Goal: Task Accomplishment & Management: Use online tool/utility

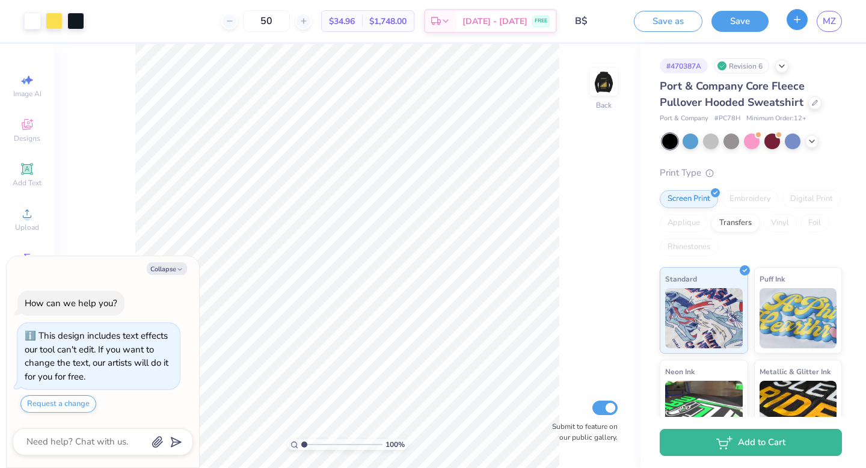
click at [797, 16] on icon "button" at bounding box center [797, 19] width 10 height 10
type textarea "x"
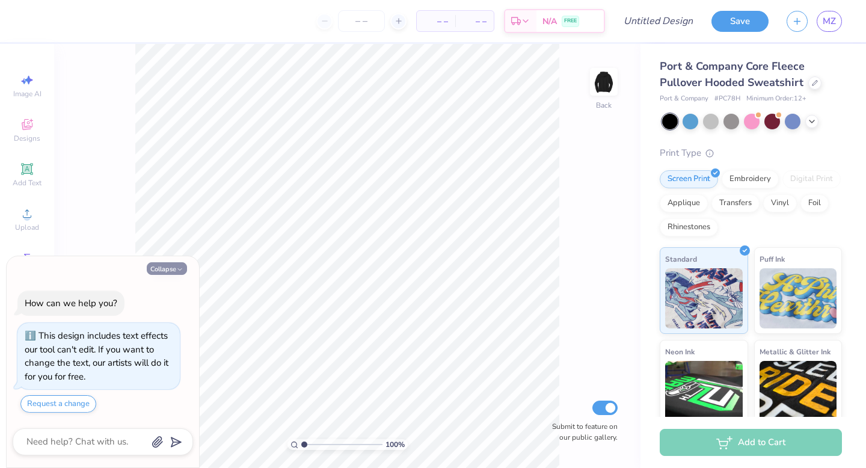
click at [172, 270] on button "Collapse" at bounding box center [167, 268] width 40 height 13
type textarea "x"
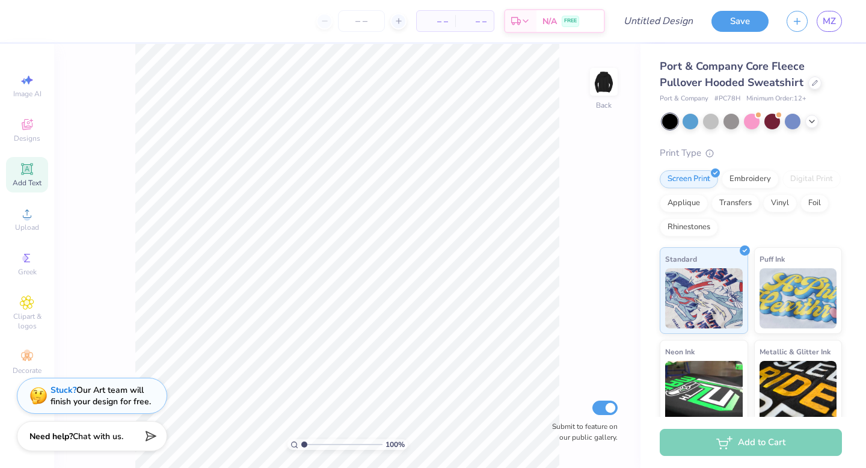
click at [25, 179] on span "Add Text" at bounding box center [27, 183] width 29 height 10
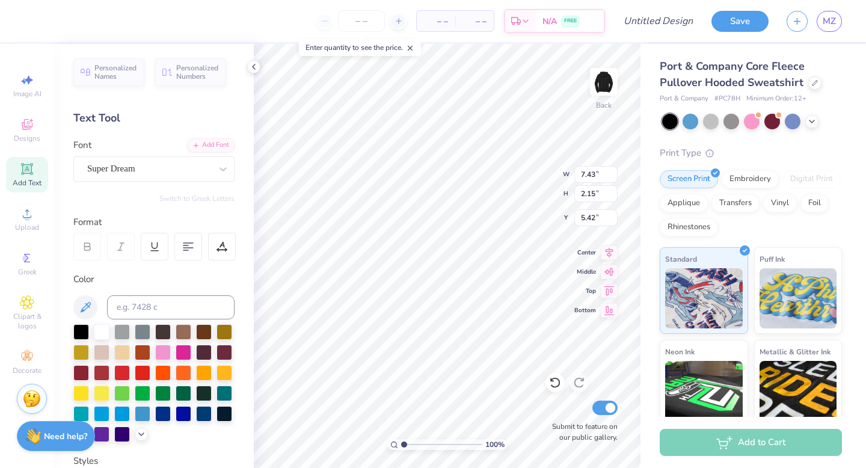
type textarea "Business Society"
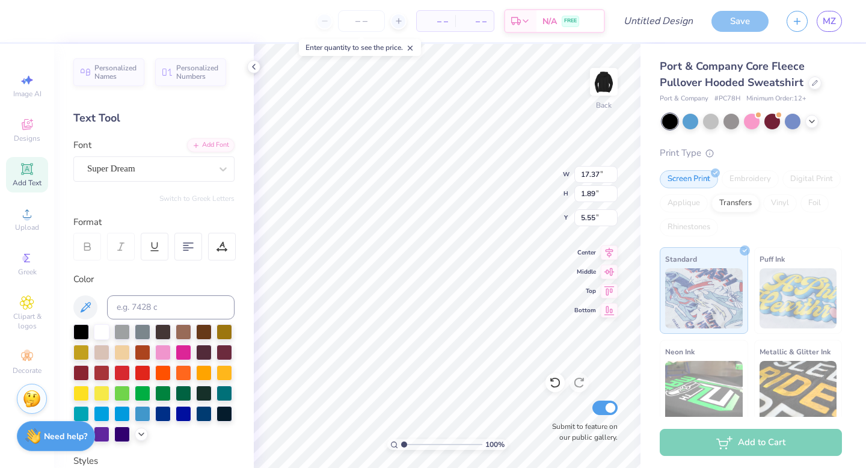
type input "11.17"
type input "1.22"
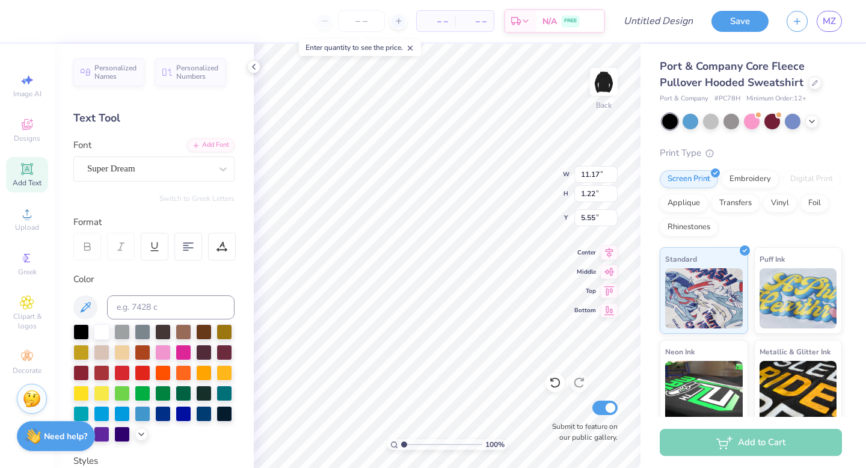
type input "5.28"
click at [164, 182] on div "Personalized Names Personalized Numbers Text Tool Add Font Font Super Dream Swi…" at bounding box center [154, 256] width 200 height 424
click at [161, 165] on div "Super Dream" at bounding box center [149, 168] width 126 height 19
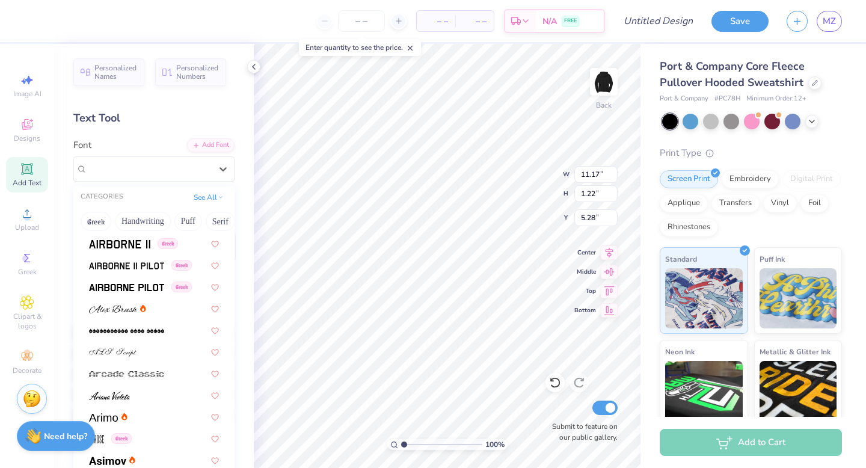
scroll to position [239, 0]
click at [147, 399] on div at bounding box center [154, 393] width 152 height 20
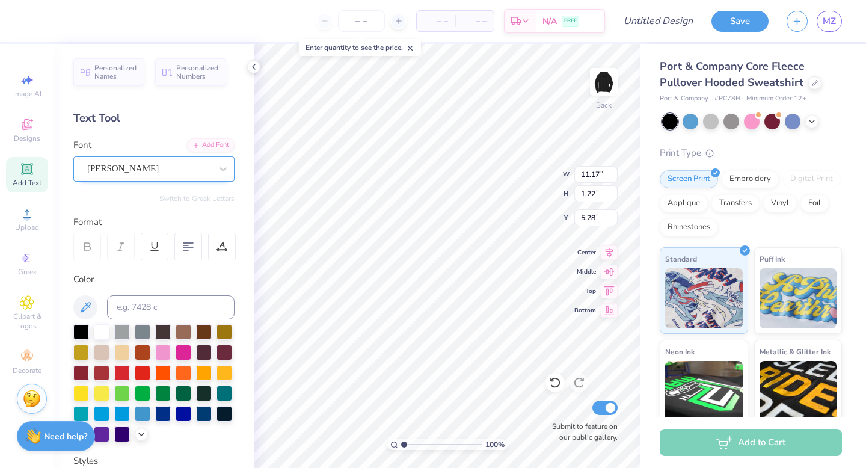
type input "6.17"
type input "1.42"
type input "5.18"
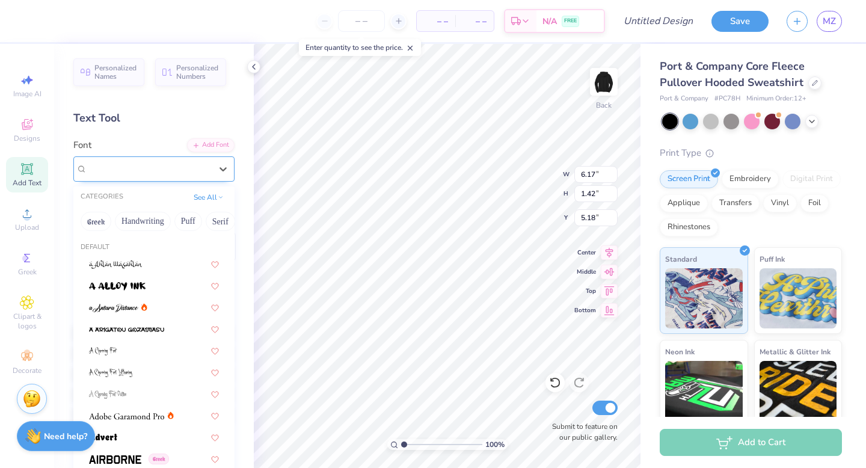
click at [201, 171] on div "[PERSON_NAME]" at bounding box center [149, 168] width 126 height 19
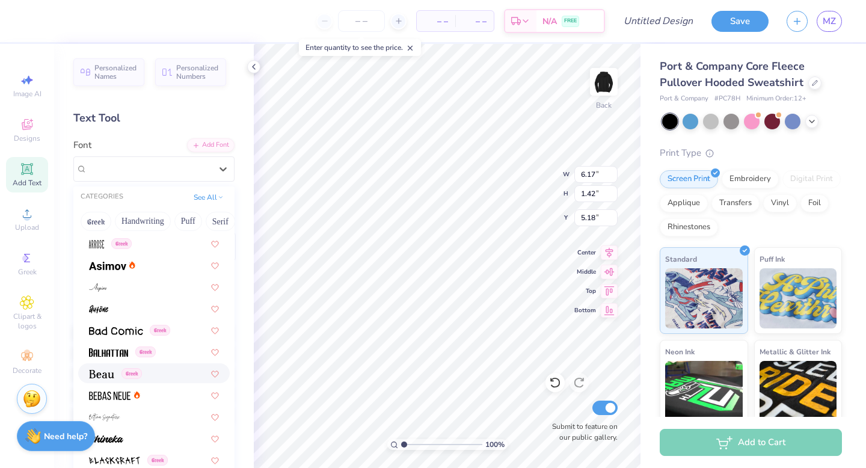
scroll to position [433, 0]
click at [158, 354] on div "Greek" at bounding box center [154, 350] width 130 height 13
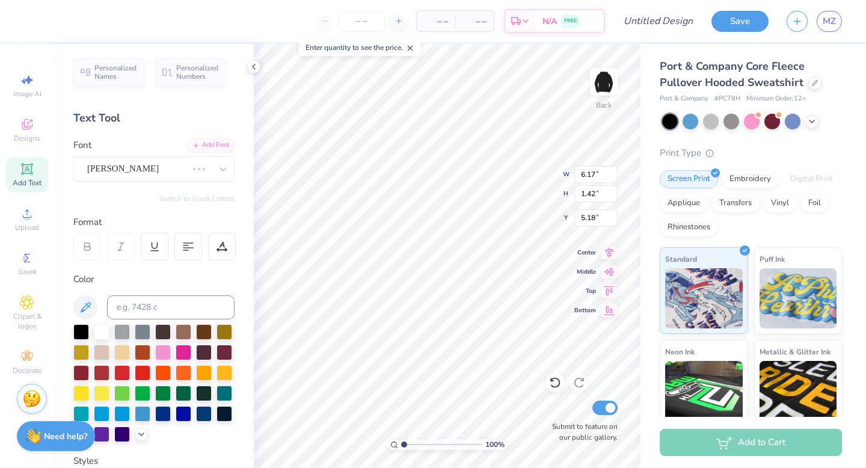
click at [186, 187] on div "Personalized Names Personalized Numbers Text Tool Add Font Font [PERSON_NAME] S…" at bounding box center [154, 256] width 200 height 424
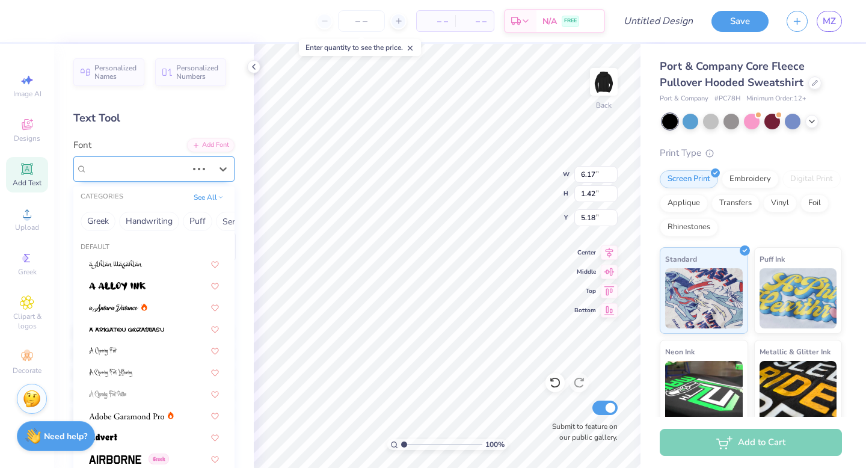
click at [180, 177] on div "[PERSON_NAME]" at bounding box center [137, 168] width 102 height 19
type input "8.79"
type input "1.14"
type input "5.32"
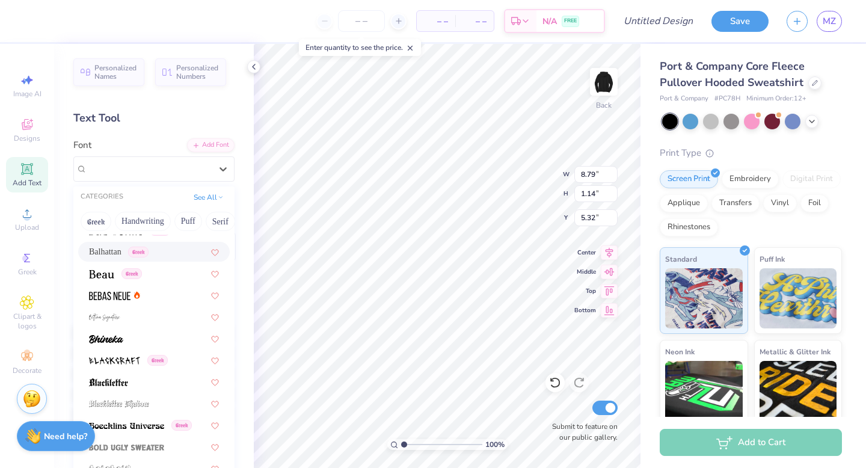
scroll to position [534, 0]
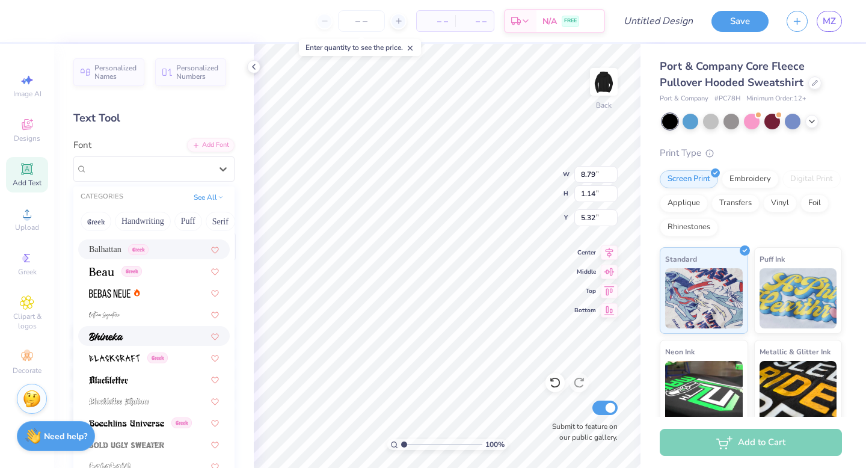
click at [165, 328] on div at bounding box center [154, 336] width 152 height 20
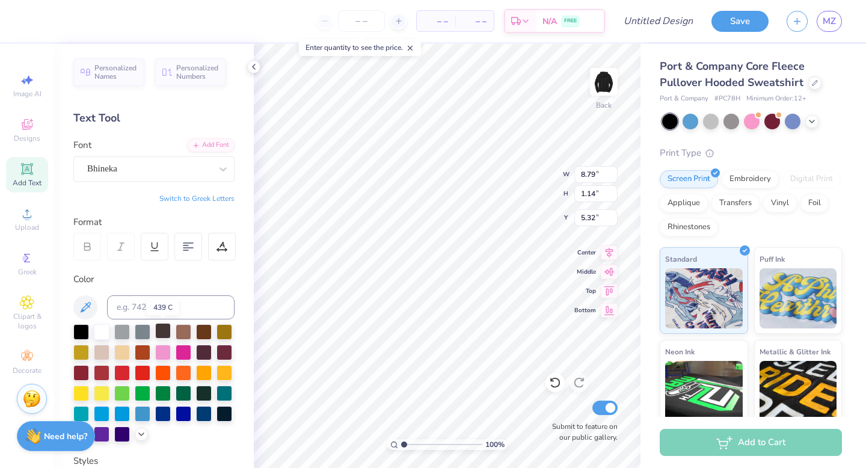
type input "7.71"
type input "1.28"
type input "5.25"
click at [227, 170] on icon at bounding box center [223, 169] width 12 height 12
click at [220, 170] on icon at bounding box center [223, 169] width 12 height 12
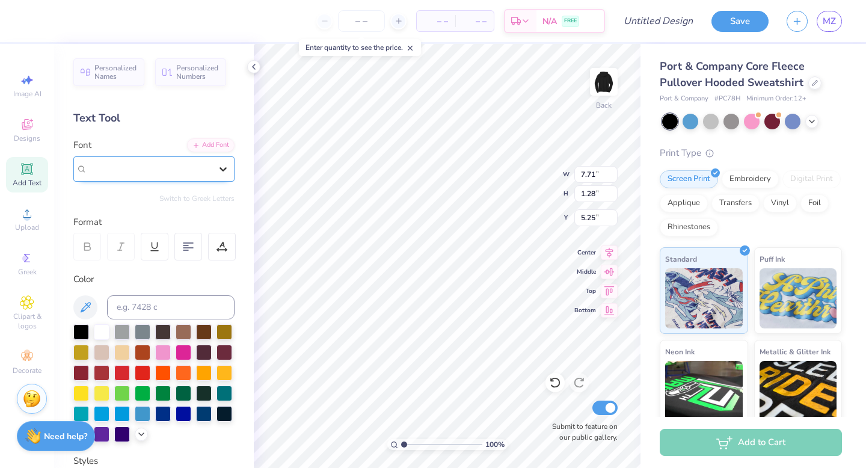
click at [220, 170] on icon at bounding box center [223, 169] width 12 height 12
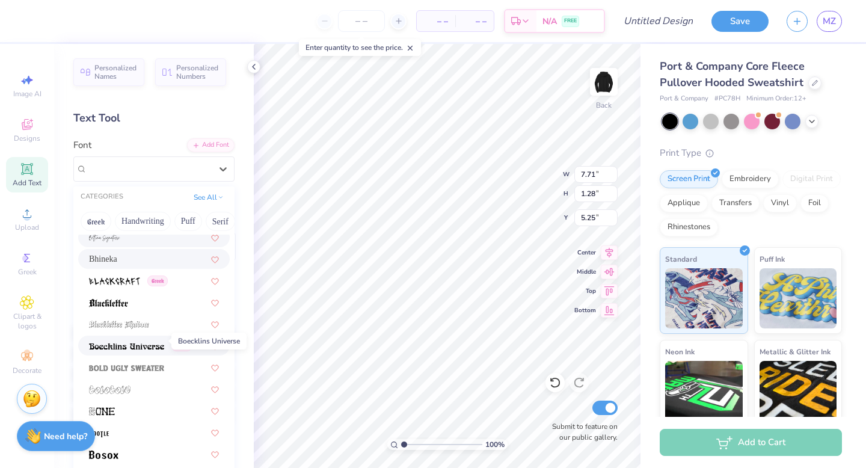
scroll to position [621, 0]
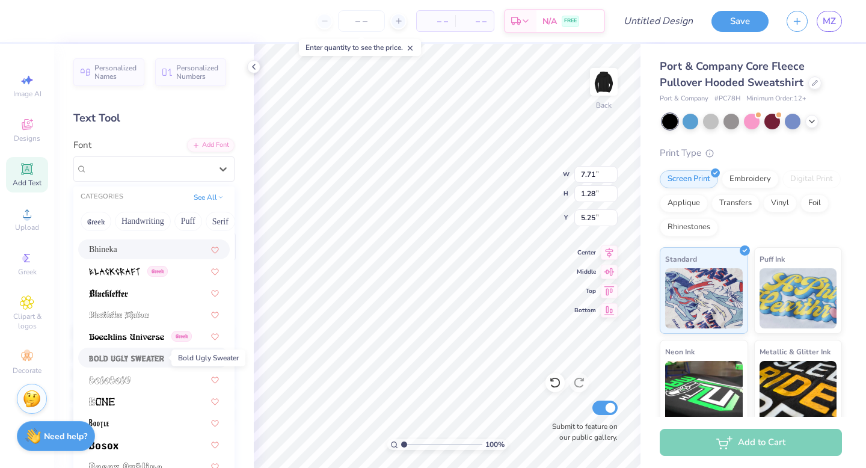
click at [127, 357] on img at bounding box center [126, 358] width 75 height 8
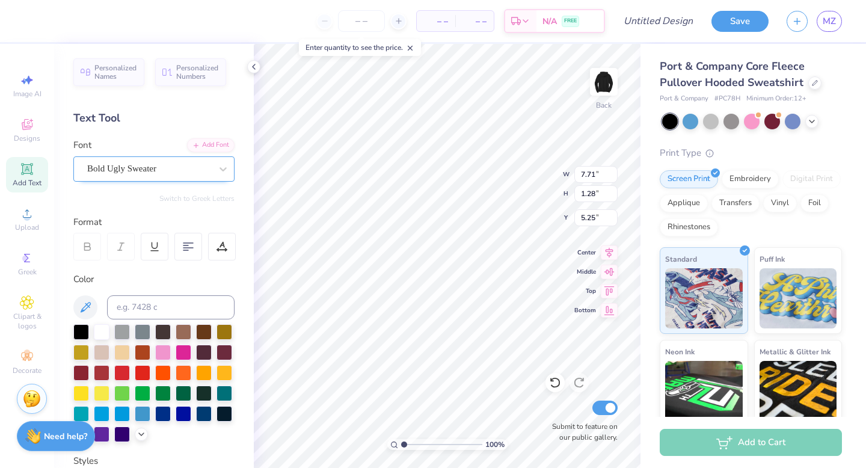
type input "11.61"
type input "1.01"
type input "5.39"
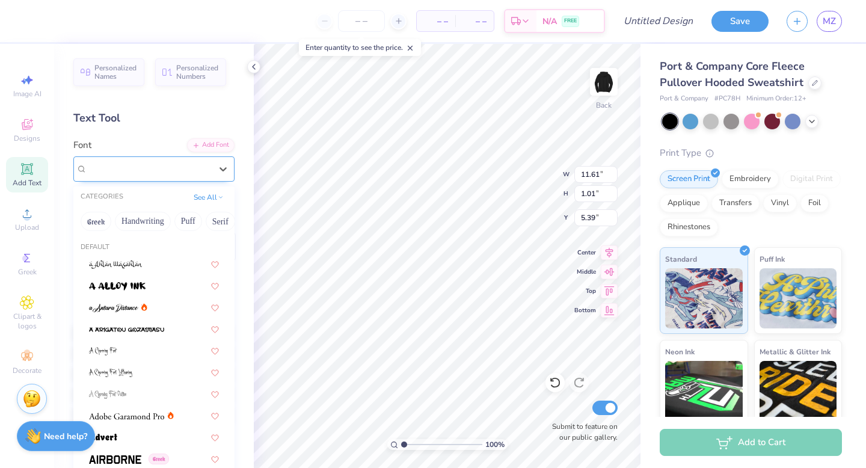
click at [182, 176] on div at bounding box center [149, 169] width 124 height 16
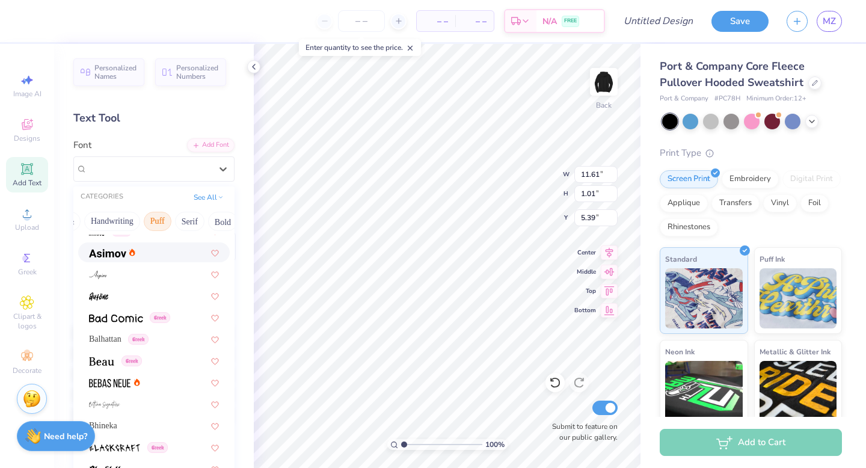
scroll to position [0, 30]
click at [110, 220] on button "Handwriting" at bounding box center [113, 221] width 56 height 19
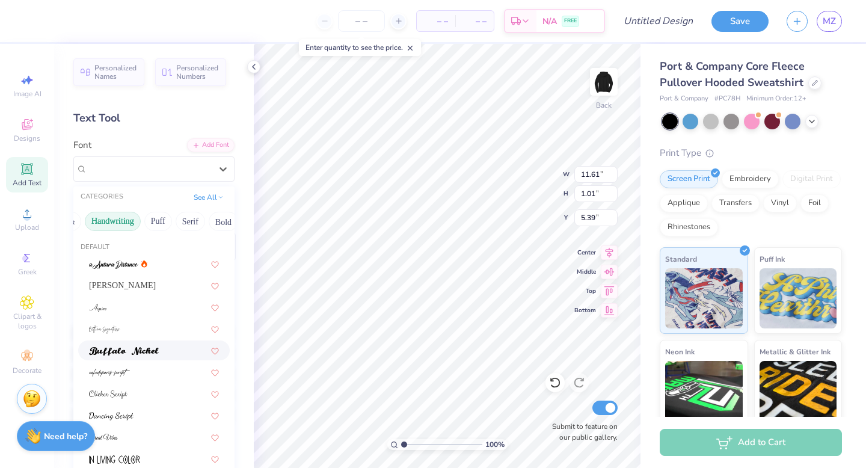
click at [120, 344] on span at bounding box center [124, 350] width 70 height 13
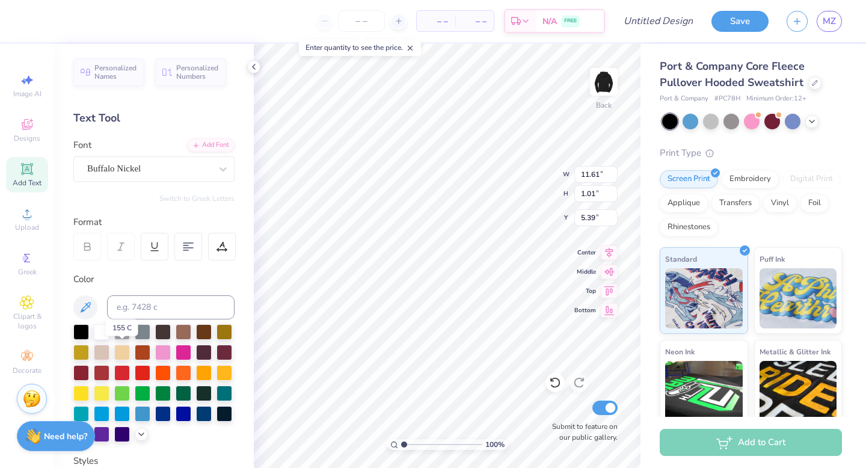
type input "8.90"
type input "1.06"
type input "5.36"
click at [177, 161] on div at bounding box center [149, 169] width 124 height 16
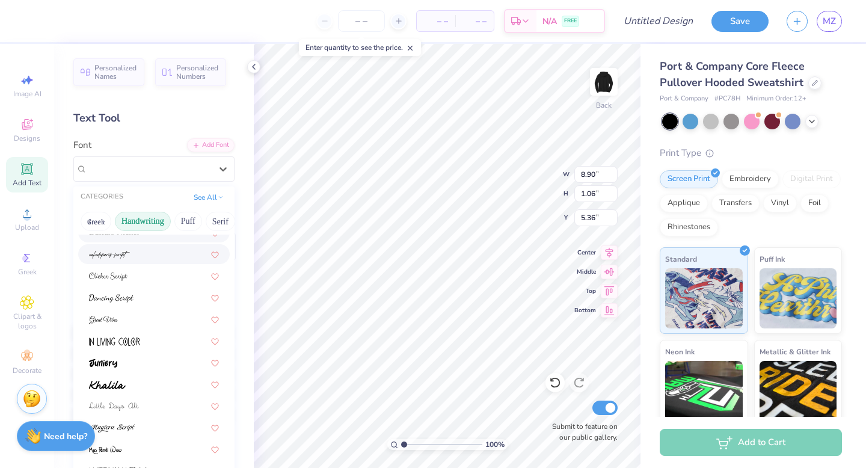
scroll to position [121, 0]
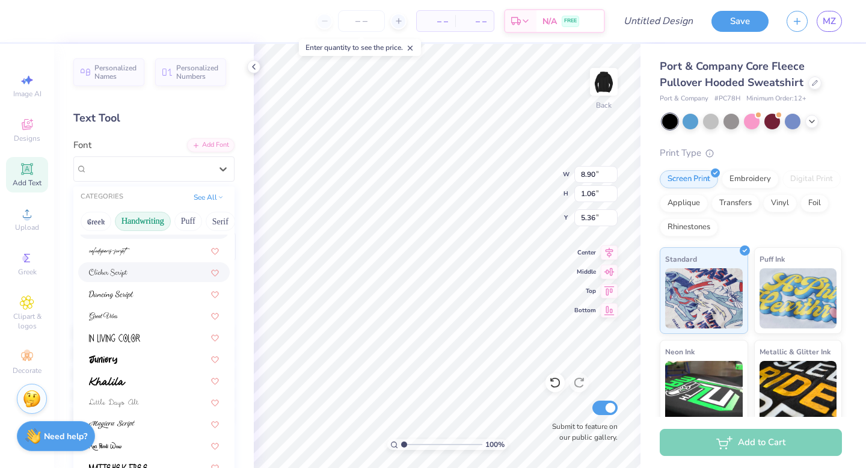
click at [140, 278] on div at bounding box center [154, 272] width 130 height 13
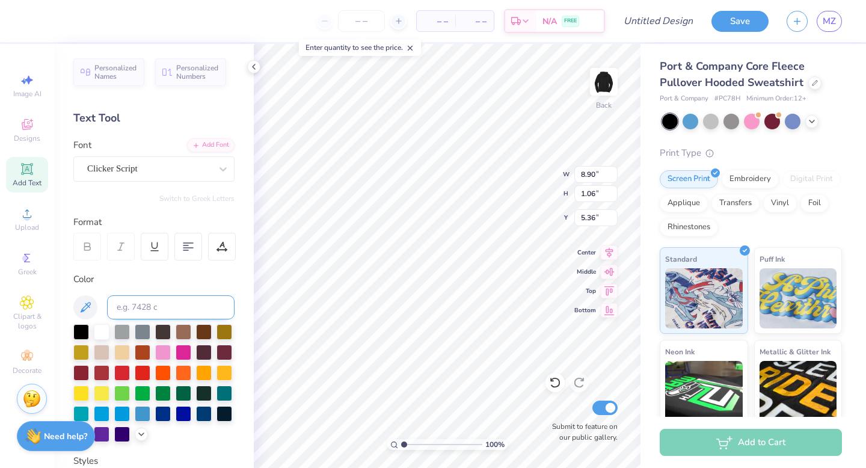
type input "7.41"
type input "1.40"
type input "5.19"
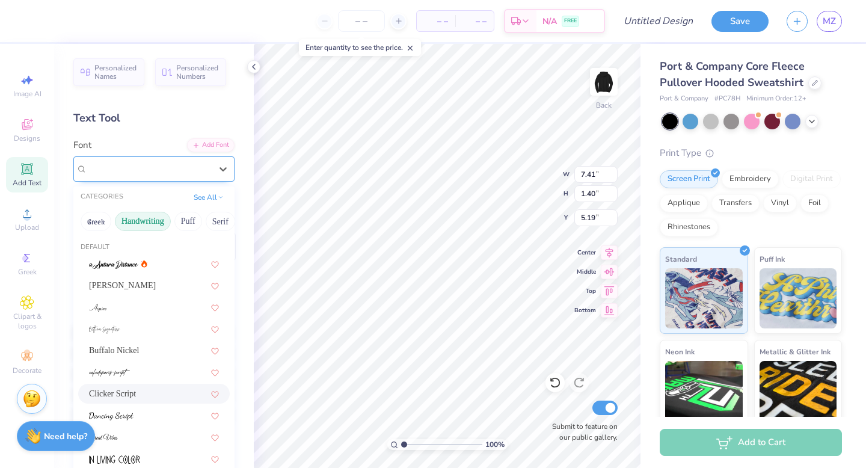
click at [186, 171] on div "Clicker Script" at bounding box center [149, 168] width 126 height 19
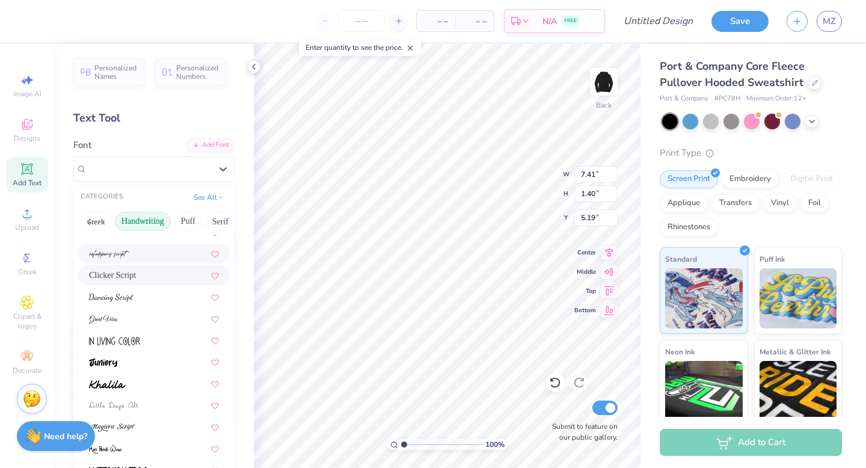
scroll to position [273, 0]
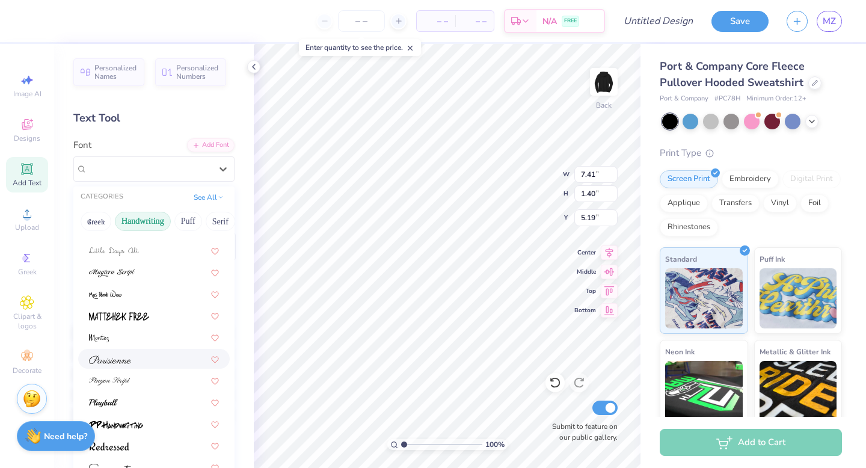
click at [140, 355] on div at bounding box center [154, 358] width 130 height 13
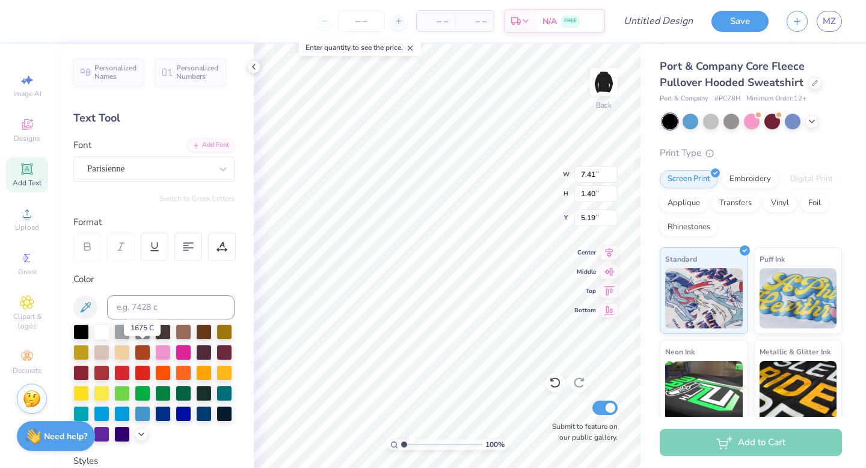
type input "8.98"
type input "1.64"
type input "5.07"
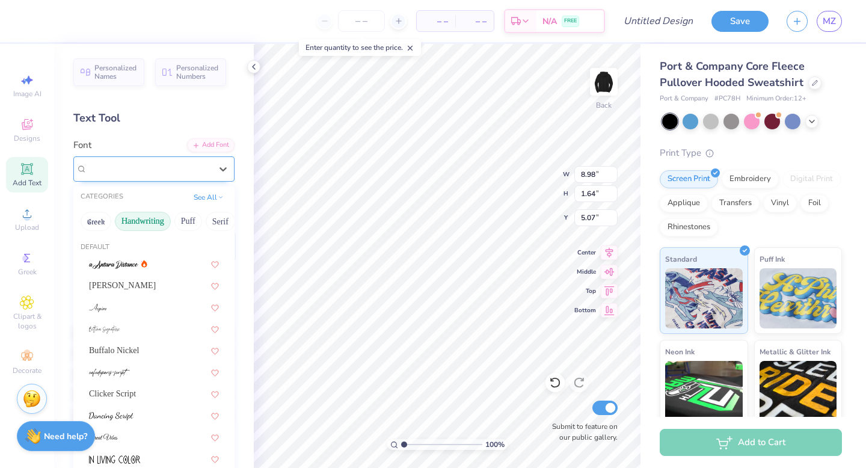
click at [207, 167] on div "Parisienne" at bounding box center [149, 168] width 126 height 19
click at [207, 224] on button "Serif" at bounding box center [220, 221] width 29 height 19
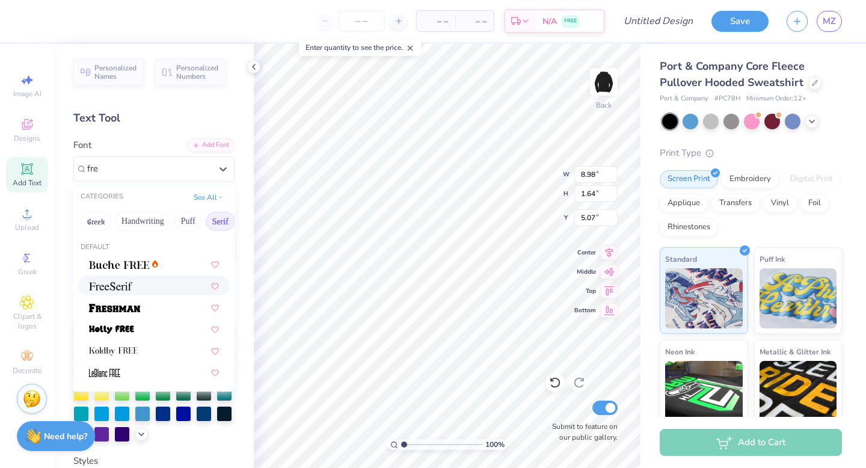
click at [143, 278] on div at bounding box center [154, 285] width 152 height 20
type input "fre"
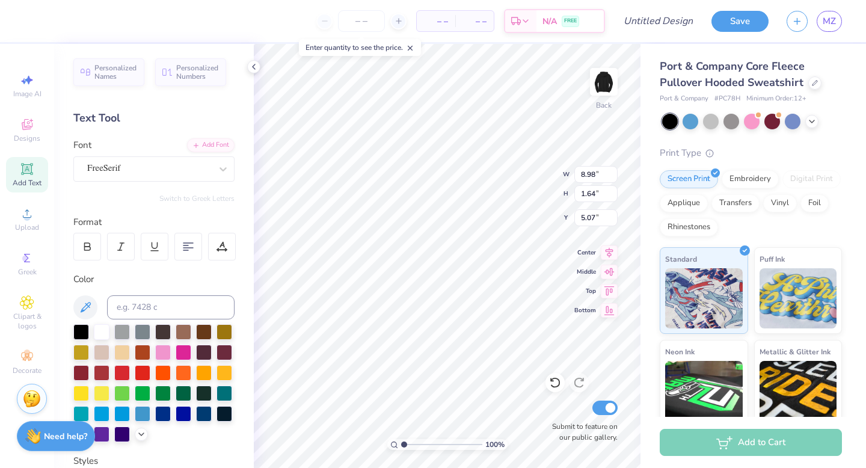
type input "9.10"
type input "1.27"
type input "5.23"
type textarea "BUSINESS SOCIETY"
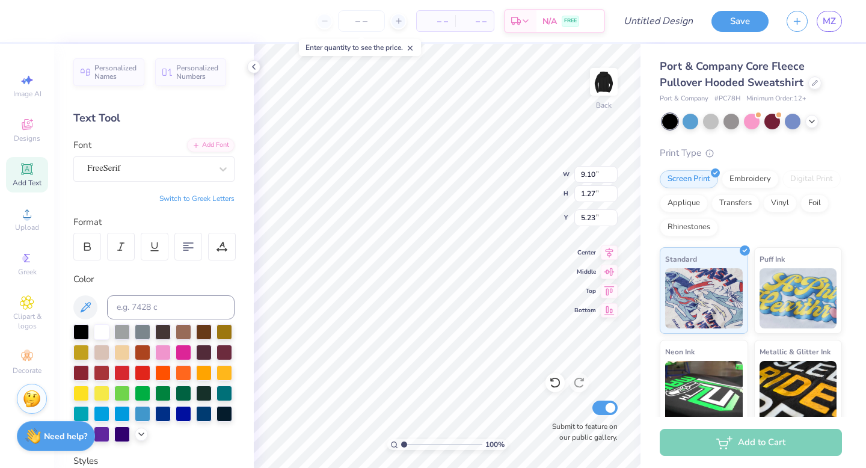
scroll to position [0, 4]
type input "12.54"
type input "0.97"
type input "5.38"
type input "5.53"
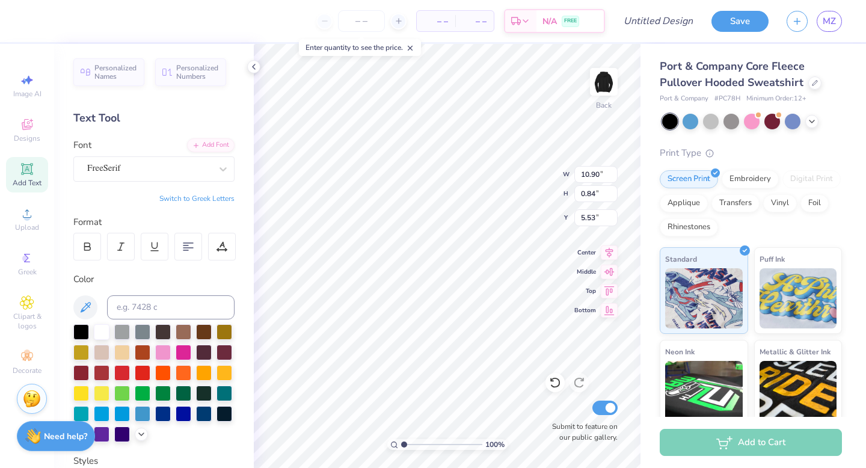
type input "10.90"
type input "0.84"
type input "5.66"
click at [43, 179] on div "Add Text" at bounding box center [27, 174] width 42 height 35
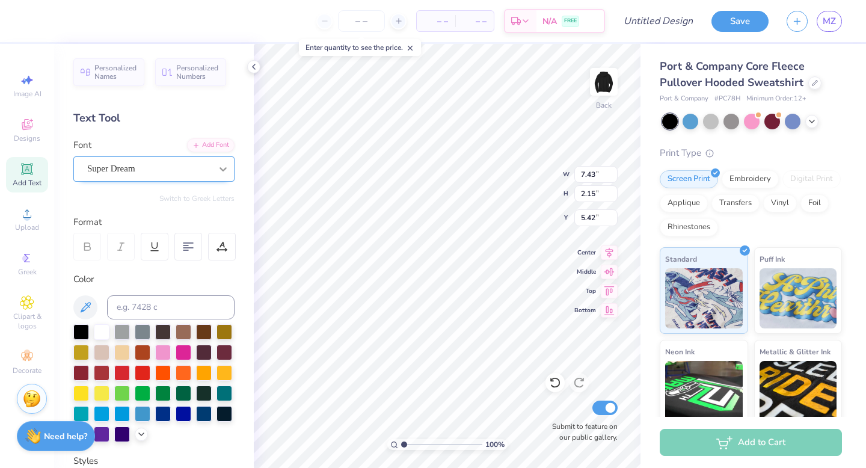
click at [218, 176] on div at bounding box center [223, 169] width 22 height 22
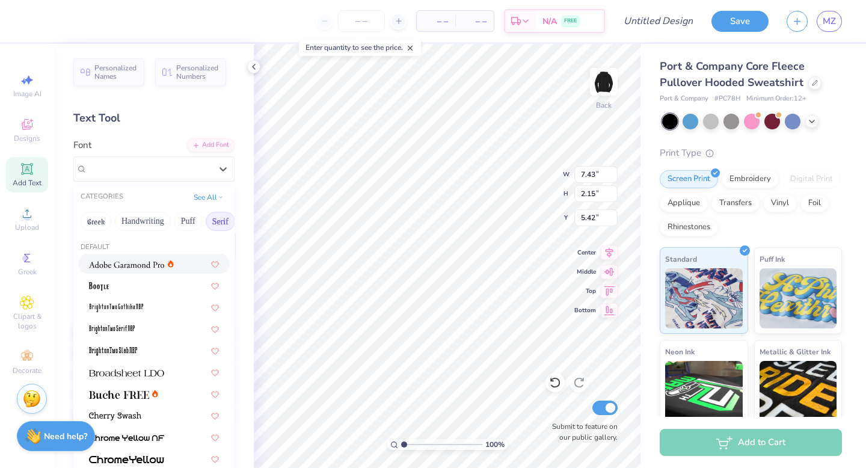
click at [147, 230] on div "Greek Handwriting Puff Serif Bold Calligraphy Retro Sans Serif Minimal Fantasy …" at bounding box center [153, 221] width 161 height 26
click at [147, 227] on button "Handwriting" at bounding box center [143, 221] width 56 height 19
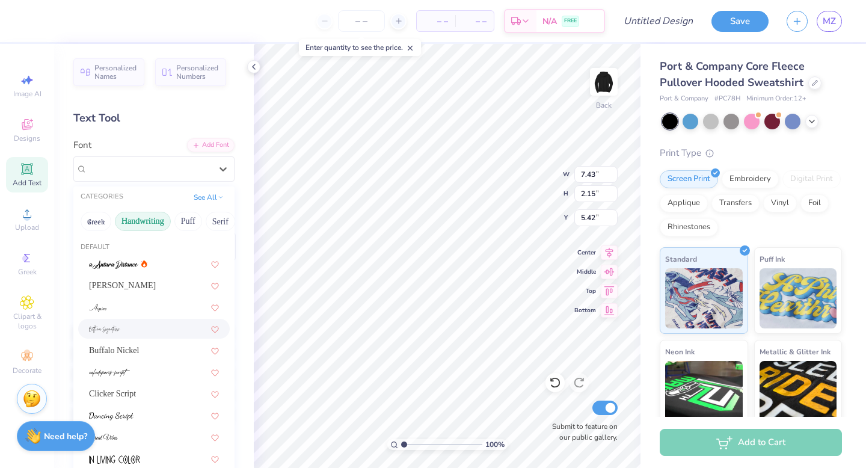
click at [149, 325] on div at bounding box center [154, 328] width 130 height 13
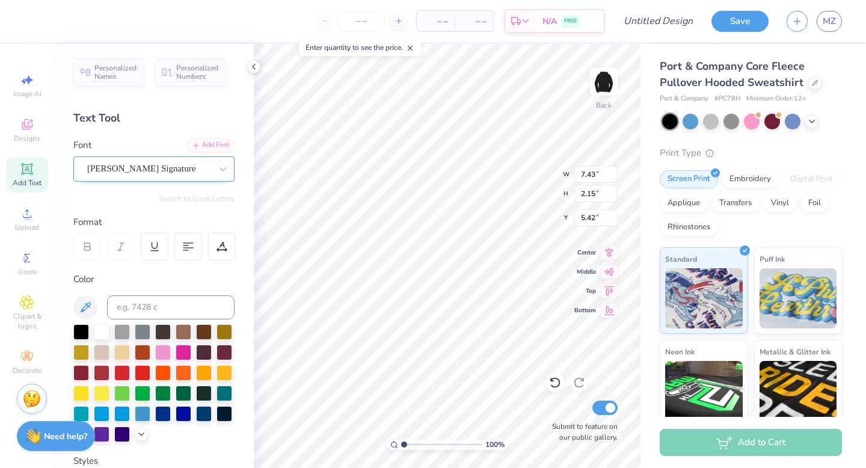
click at [186, 168] on div "[PERSON_NAME] Signature" at bounding box center [149, 168] width 126 height 19
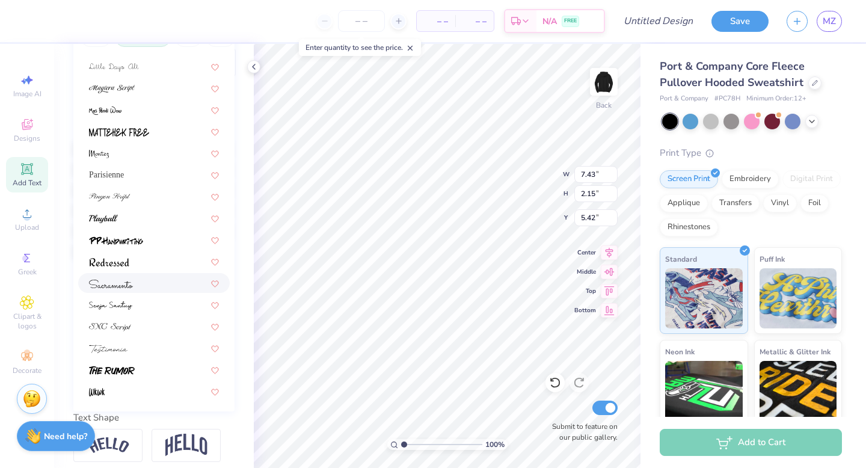
scroll to position [185, 0]
click at [169, 200] on div at bounding box center [154, 195] width 130 height 13
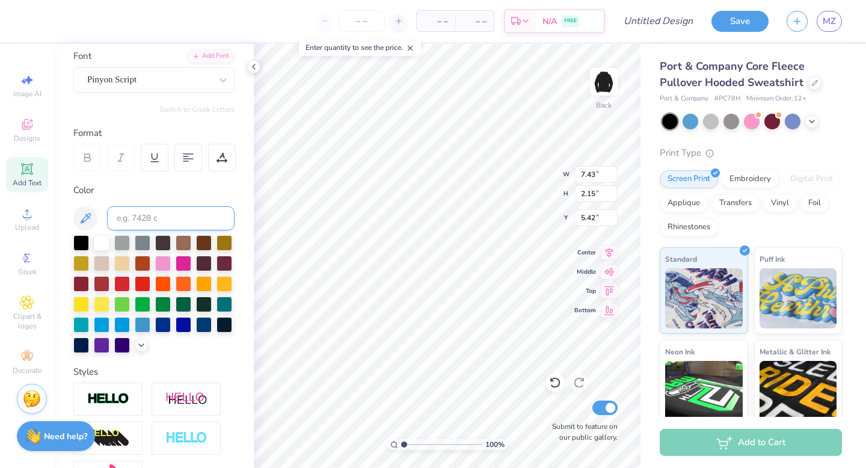
scroll to position [72, 0]
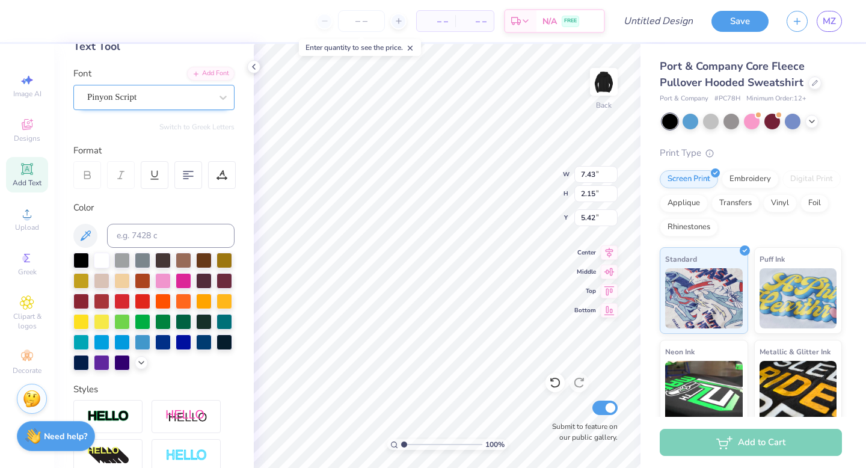
click at [180, 87] on div "Pinyon Script" at bounding box center [153, 97] width 161 height 25
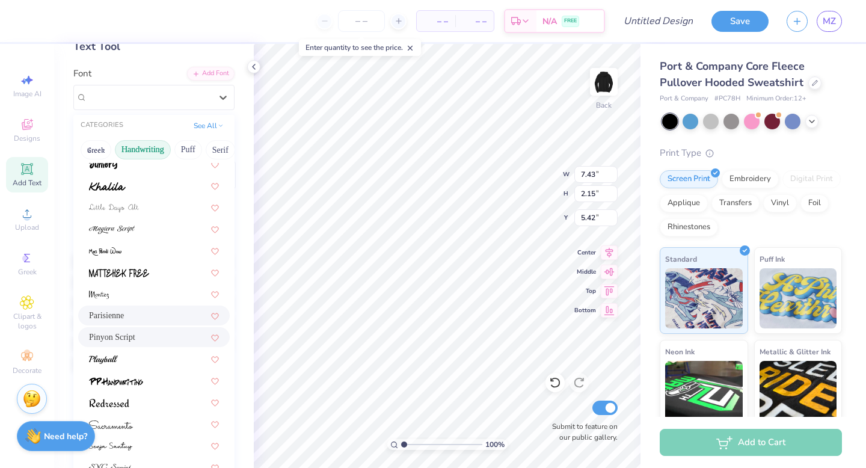
scroll to position [247, 0]
click at [165, 313] on div "Parisienne" at bounding box center [154, 313] width 130 height 13
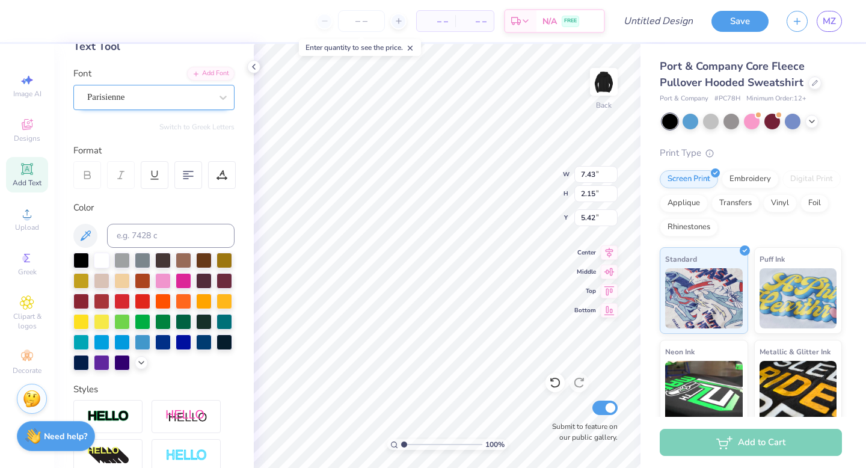
click at [201, 95] on div "Parisienne" at bounding box center [149, 97] width 126 height 19
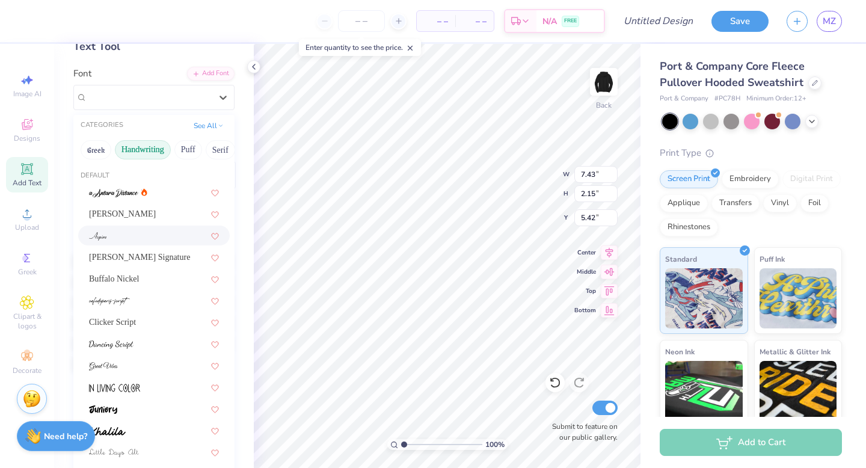
click at [168, 243] on div at bounding box center [154, 235] width 152 height 20
click at [182, 95] on div "Aspire" at bounding box center [149, 97] width 126 height 19
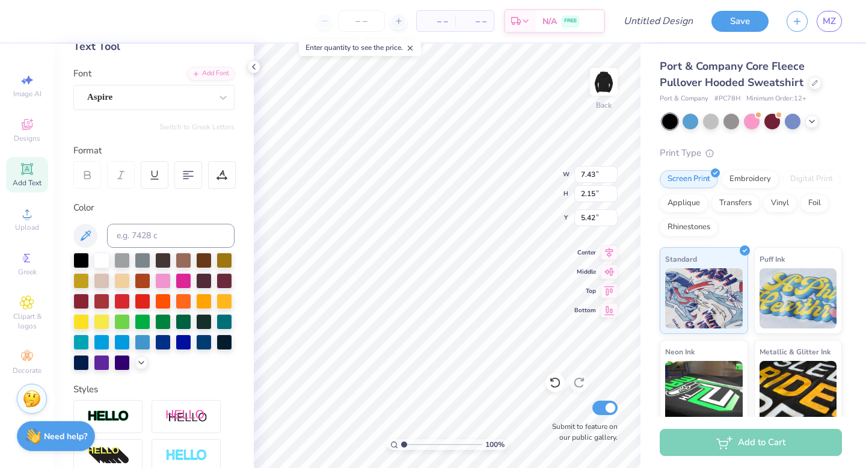
scroll to position [0, 1]
type textarea "Since [DATE]"
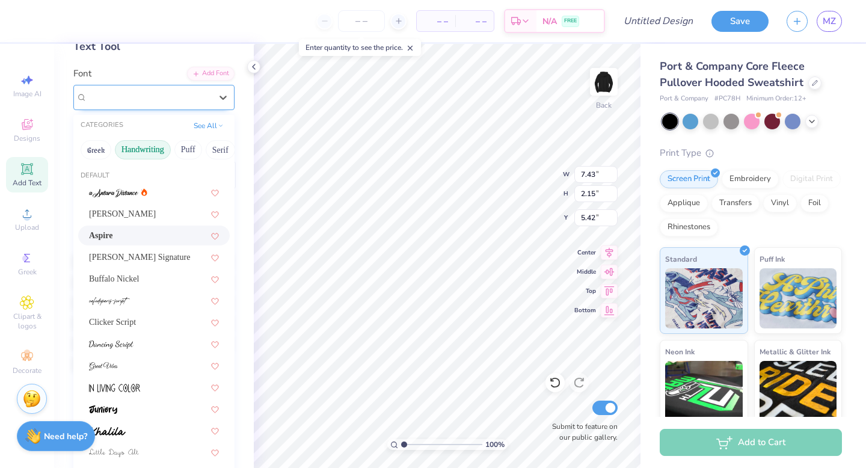
click at [182, 99] on div "Aspire" at bounding box center [149, 97] width 126 height 19
click at [160, 317] on div "Clicker Script" at bounding box center [154, 322] width 130 height 13
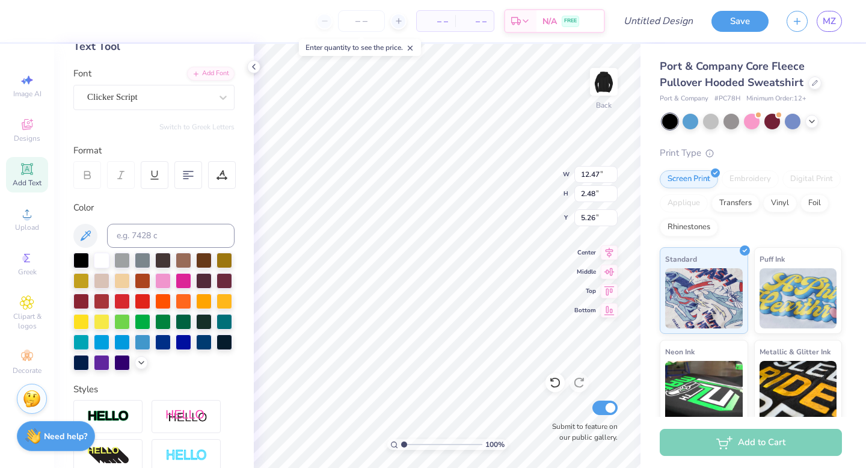
type input "7.38"
type input "7.10"
type input "1.41"
type input "6.85"
type input "5.53"
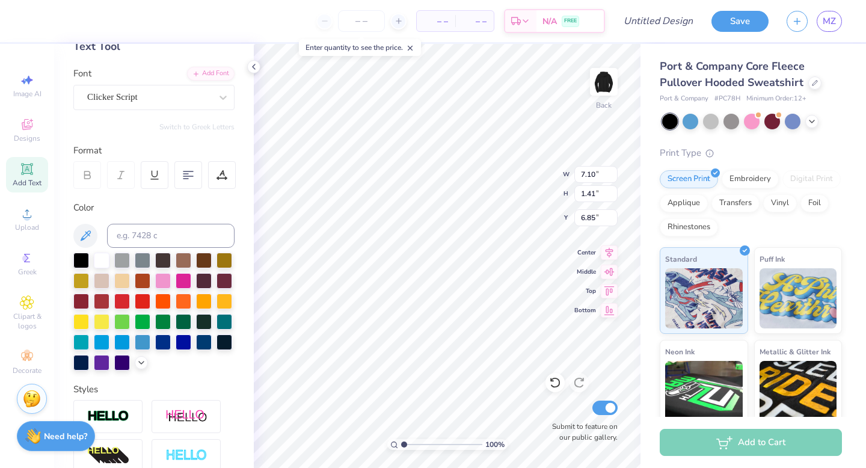
type input "1.10"
type input "6.88"
type input "6.89"
click at [216, 91] on div at bounding box center [223, 98] width 22 height 22
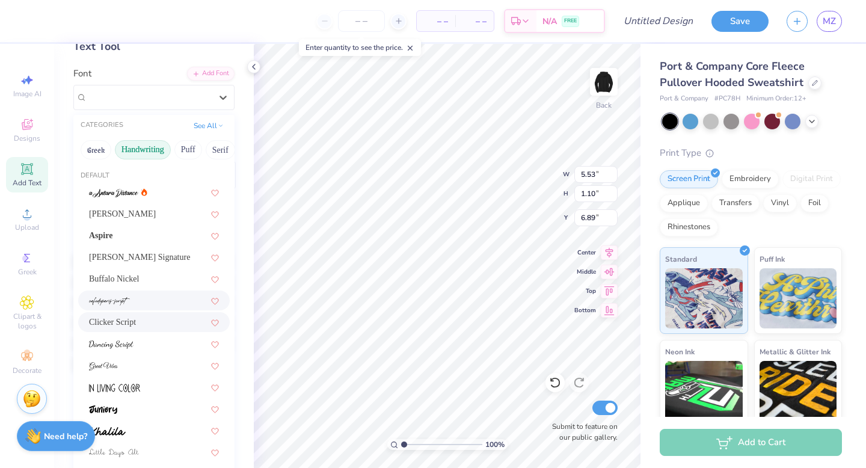
click at [155, 299] on div at bounding box center [154, 300] width 130 height 13
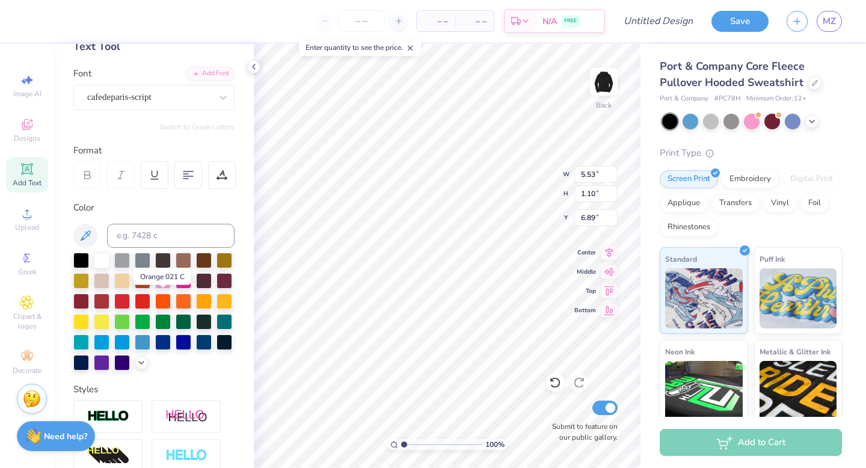
type input "2.62"
type input "1.27"
type input "6.80"
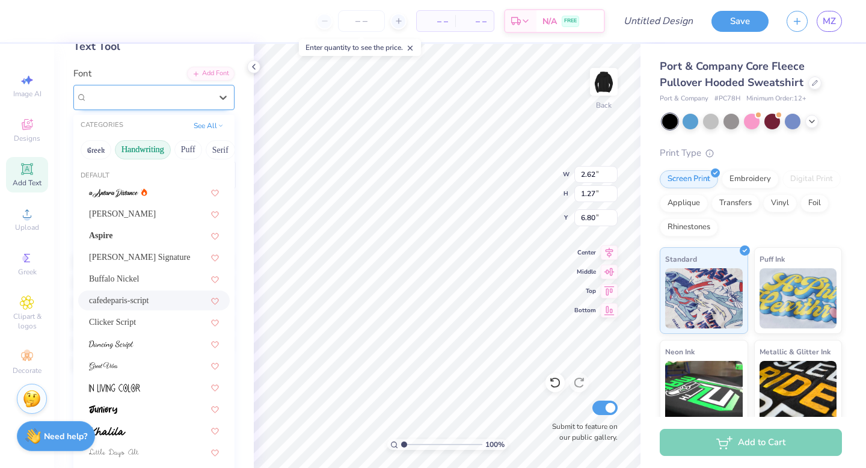
click at [174, 102] on div "cafedeparis-script" at bounding box center [149, 97] width 126 height 19
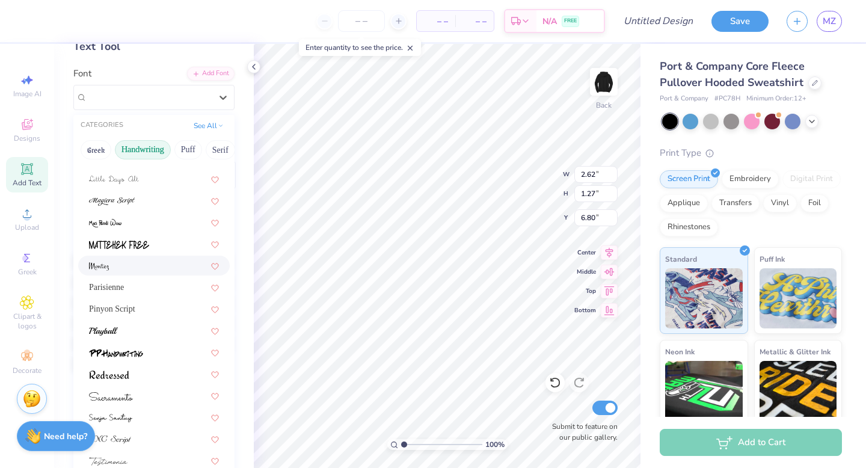
click at [153, 263] on div at bounding box center [154, 265] width 130 height 13
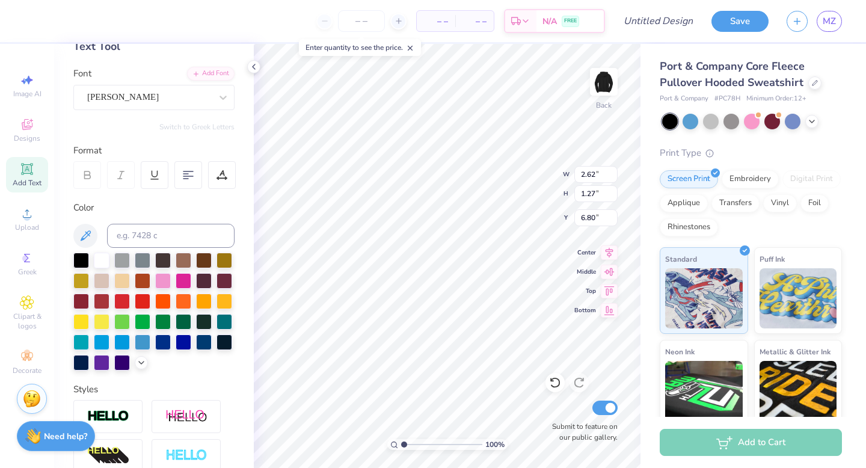
type input "5.00"
type input "1.17"
type input "6.85"
click at [161, 96] on div "[PERSON_NAME]" at bounding box center [149, 97] width 126 height 19
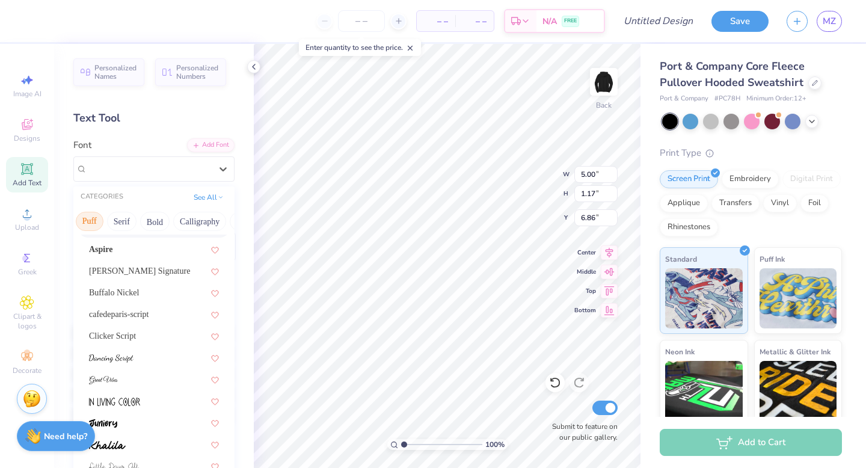
scroll to position [0, 145]
click at [162, 216] on button "Calligraphy" at bounding box center [153, 221] width 53 height 19
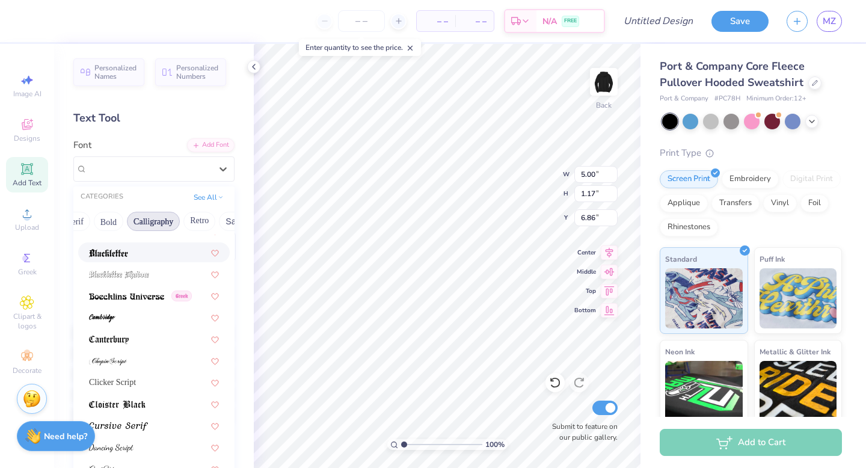
scroll to position [105, 0]
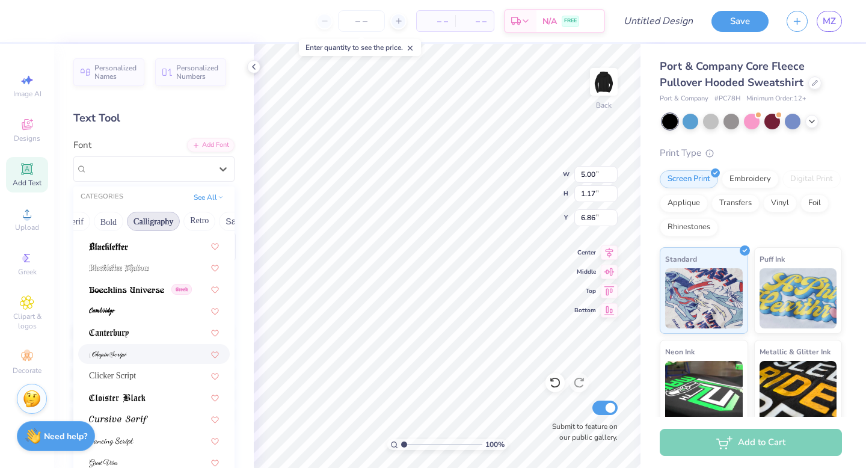
click at [151, 357] on div at bounding box center [154, 354] width 130 height 13
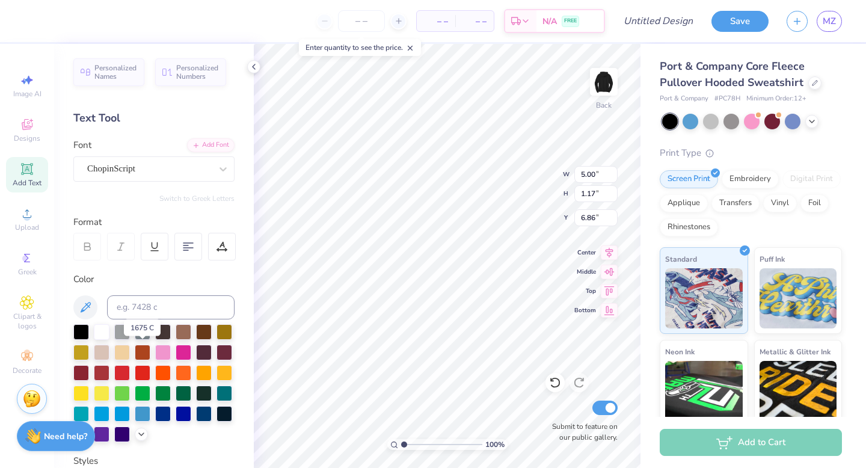
type input "5.81"
type input "1.19"
type input "6.85"
type input "3.80"
type input "0.78"
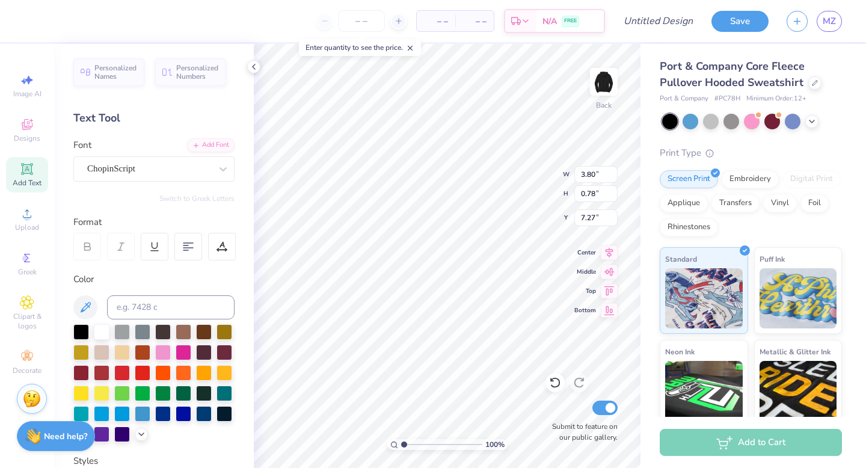
type input "7.27"
type input "7.09"
click at [598, 82] on img at bounding box center [604, 82] width 48 height 48
click at [830, 20] on span "MZ" at bounding box center [829, 21] width 13 height 14
